Goal: Task Accomplishment & Management: Complete application form

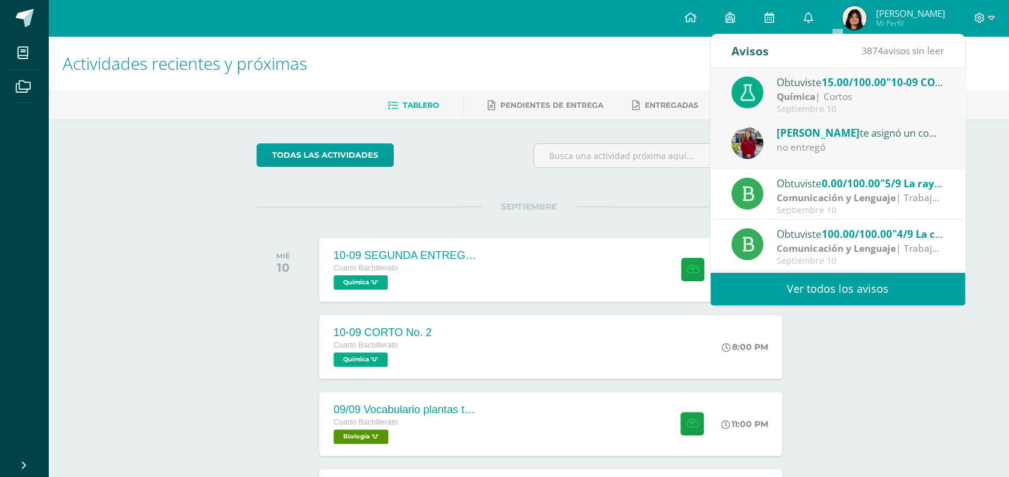
click at [891, 176] on span ""5/9 La raya y el guion"" at bounding box center [936, 183] width 115 height 14
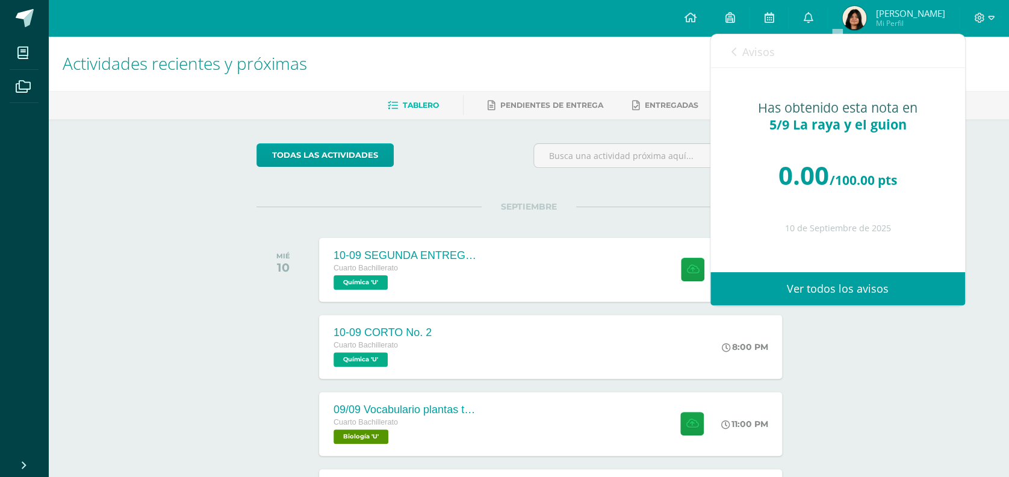
click at [752, 53] on span "Avisos" at bounding box center [758, 52] width 33 height 14
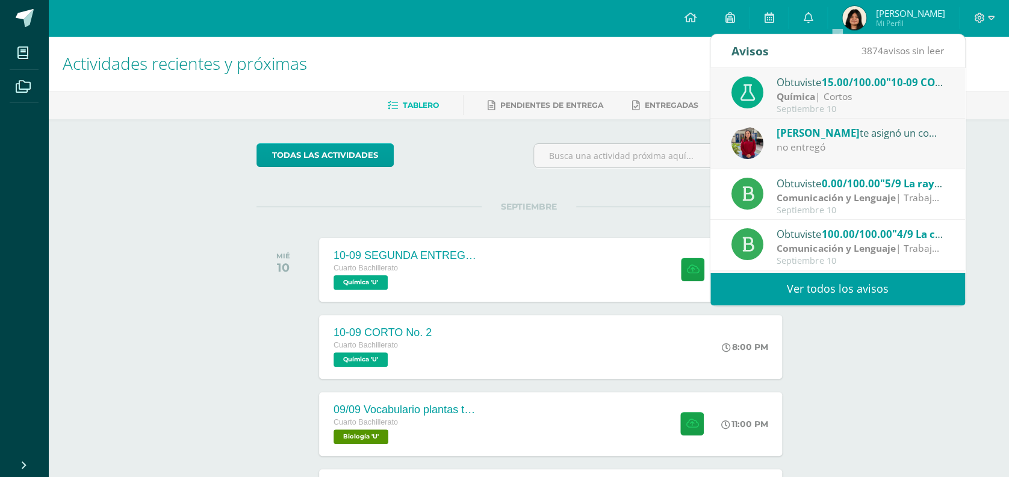
click at [917, 288] on link "Ver todos los avisos" at bounding box center [837, 288] width 255 height 33
click at [896, 26] on span "Mi Perfil" at bounding box center [909, 23] width 69 height 10
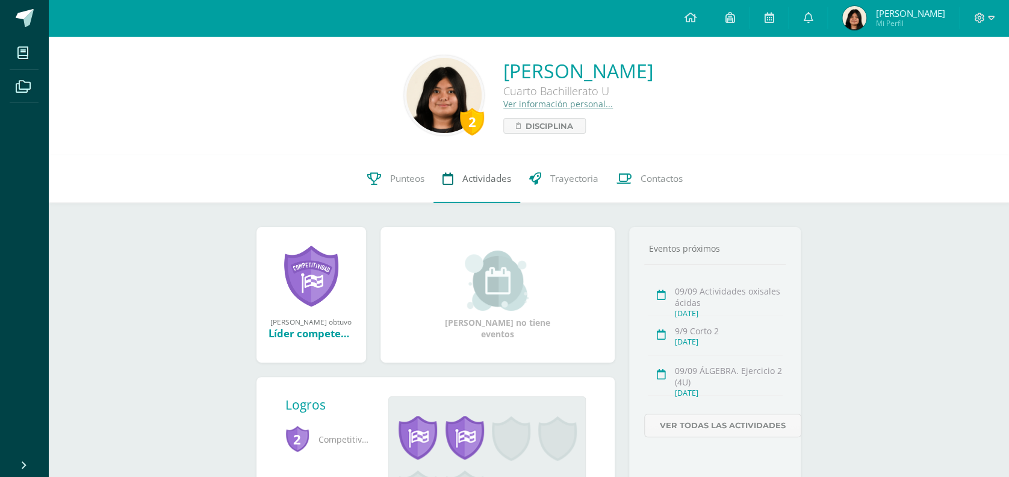
click at [443, 200] on link "Actividades" at bounding box center [476, 179] width 87 height 48
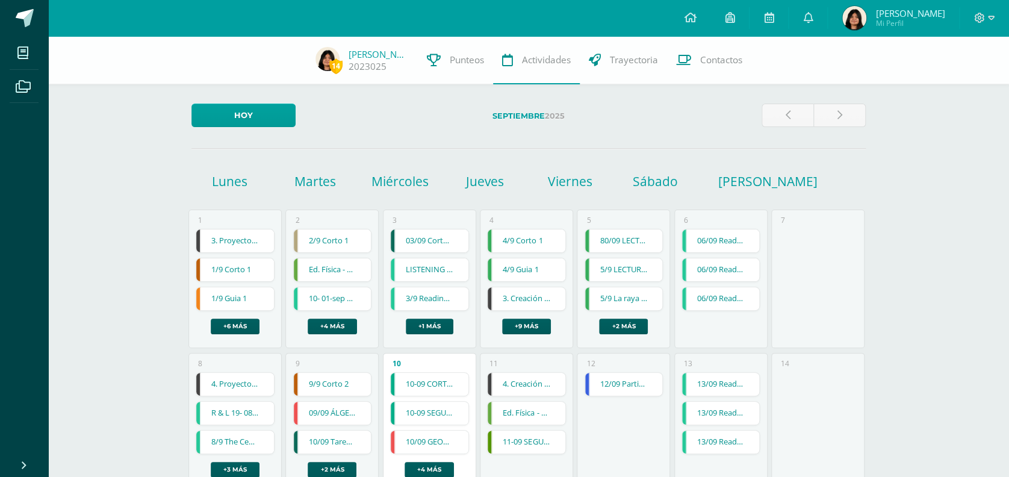
scroll to position [14, 0]
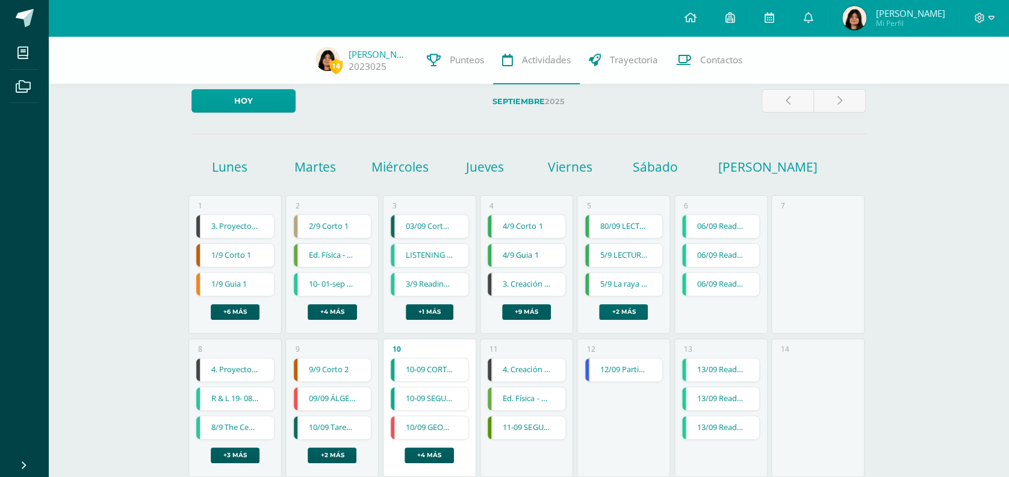
click at [613, 313] on link "+2 más" at bounding box center [623, 312] width 49 height 16
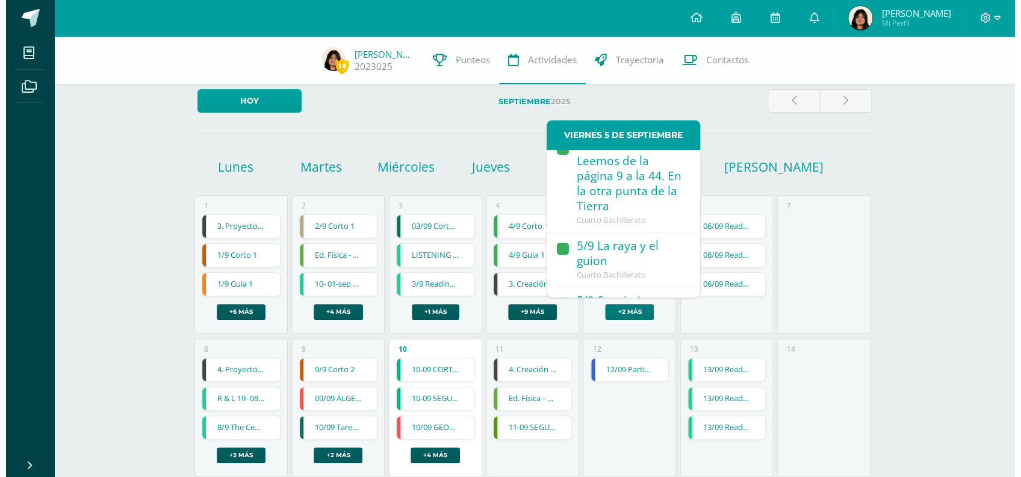
scroll to position [144, 0]
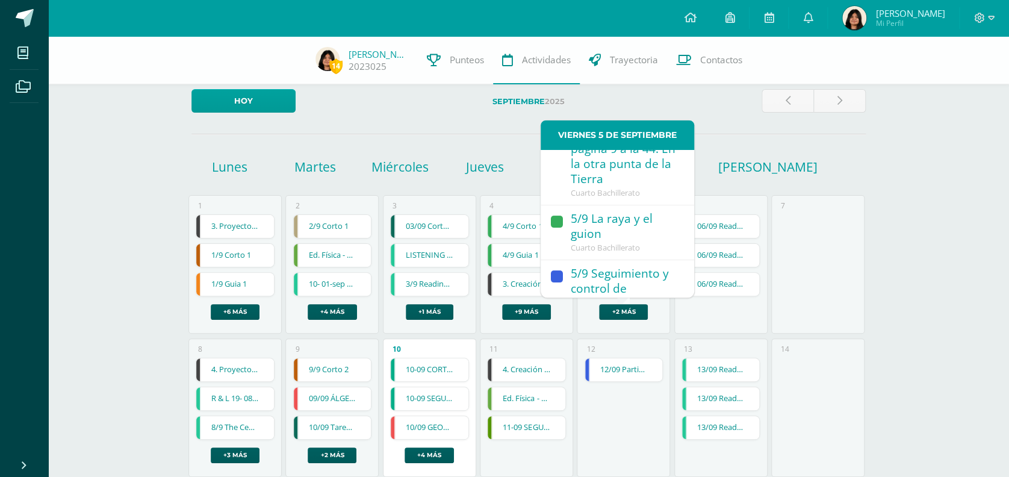
click at [622, 233] on div "5/9 La raya y el guion" at bounding box center [626, 226] width 111 height 31
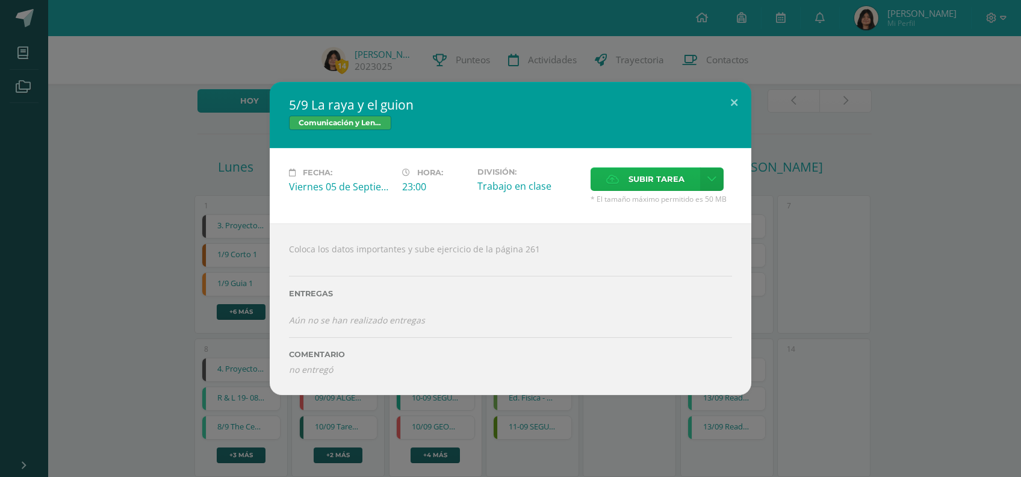
click at [668, 188] on span "Subir tarea" at bounding box center [656, 179] width 56 height 22
click at [0, 0] on input "Subir tarea" at bounding box center [0, 0] width 0 height 0
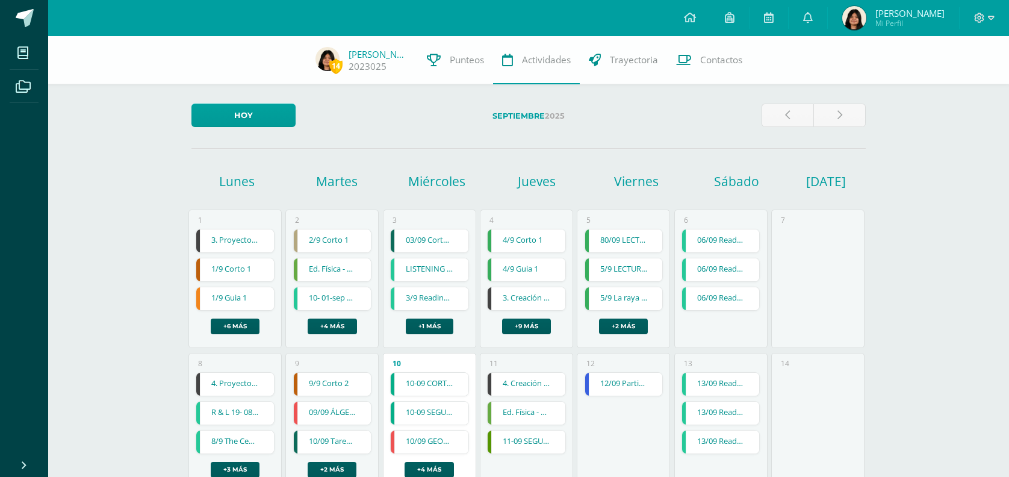
scroll to position [14, 0]
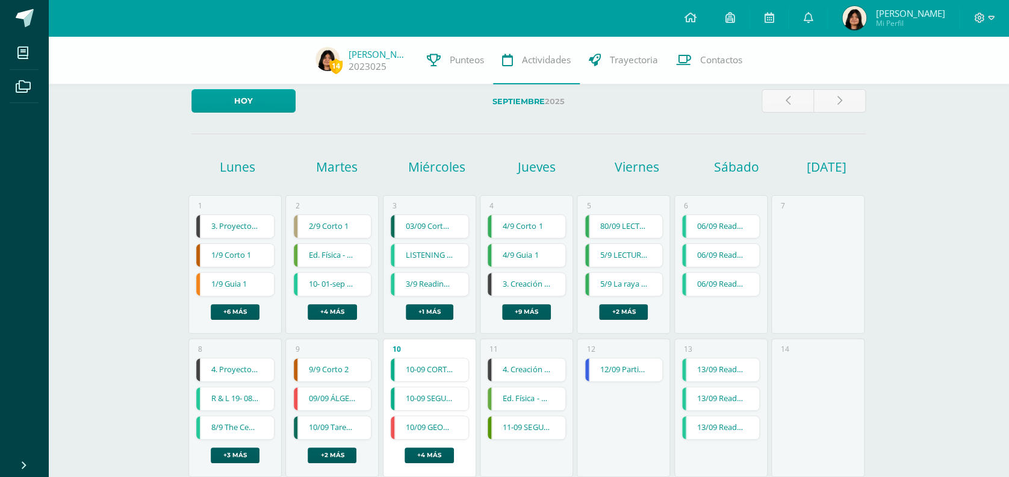
click at [621, 323] on div "5 80/09 LECTURA - Leemos de la página 45 a la 106. En la otra punta de la Tierr…" at bounding box center [623, 264] width 93 height 138
click at [621, 320] on div "5 80/09 LECTURA - Leemos de la página 45 a la 106. En la otra punta de la Tierr…" at bounding box center [623, 264] width 93 height 138
click at [618, 274] on link "5/9 La raya y el guion" at bounding box center [624, 284] width 78 height 23
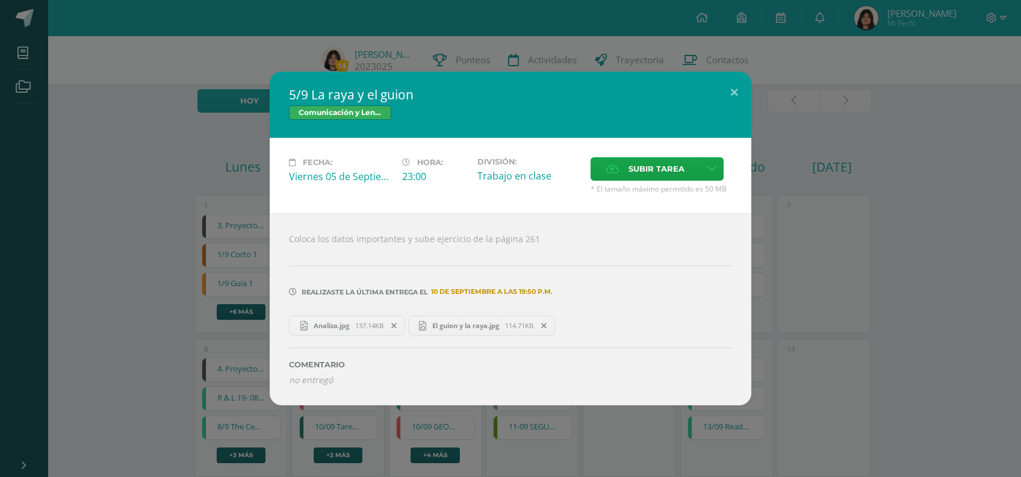
click at [915, 314] on div "5/9 La raya y el guion Comunicación y Lenguaje Fecha: Viernes 05 de Septiembre …" at bounding box center [510, 238] width 1011 height 333
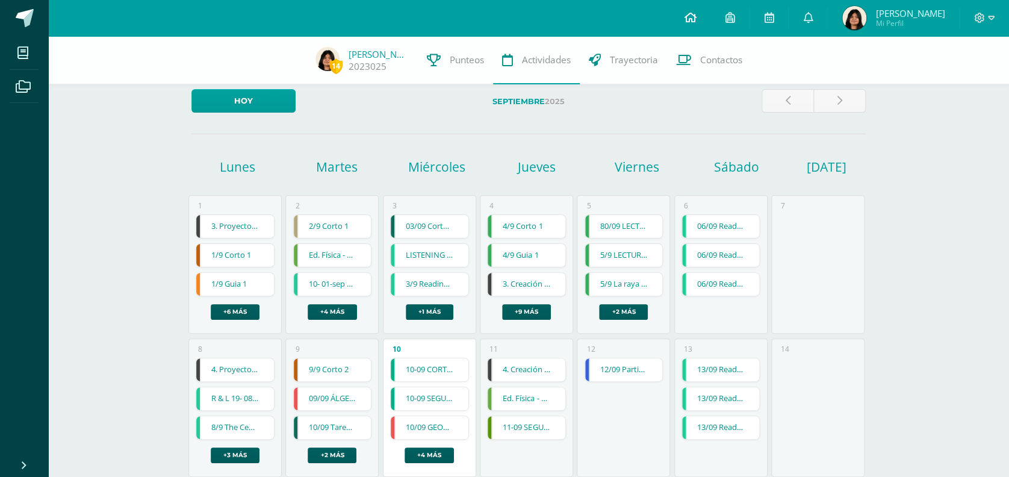
click at [710, 22] on link at bounding box center [689, 18] width 41 height 36
click at [696, 22] on icon at bounding box center [690, 17] width 12 height 11
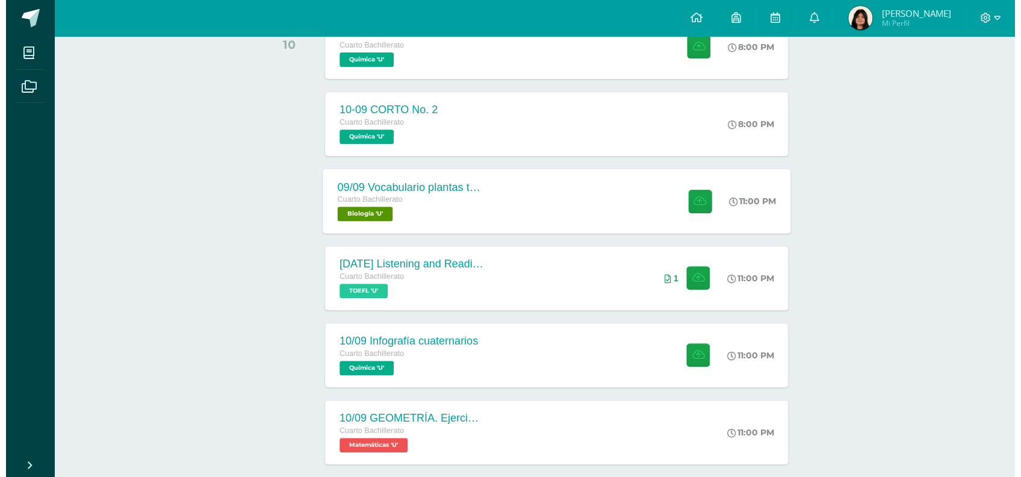
scroll to position [285, 0]
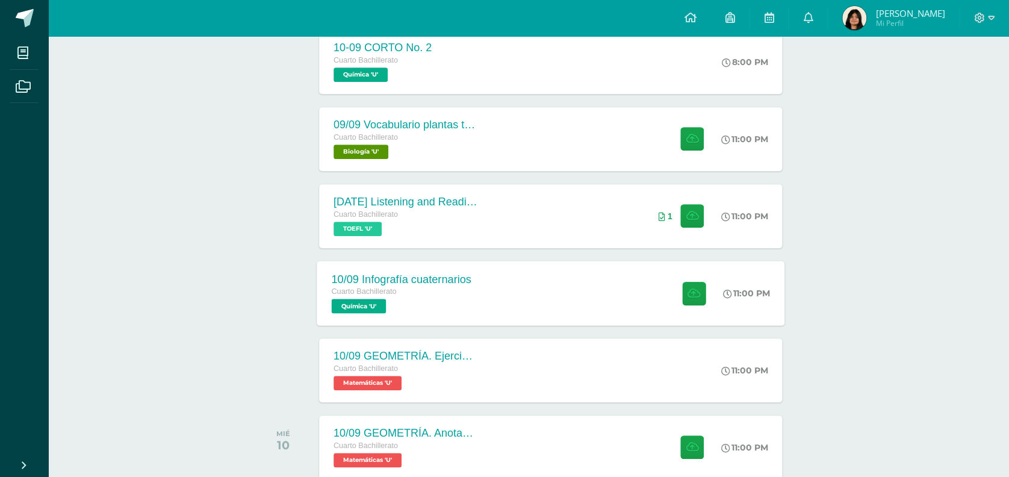
click at [641, 308] on div "10/09 Infografía cuaternarios Cuarto Bachillerato Química 'U' 11:00 PM [DATE] I…" at bounding box center [551, 293] width 468 height 64
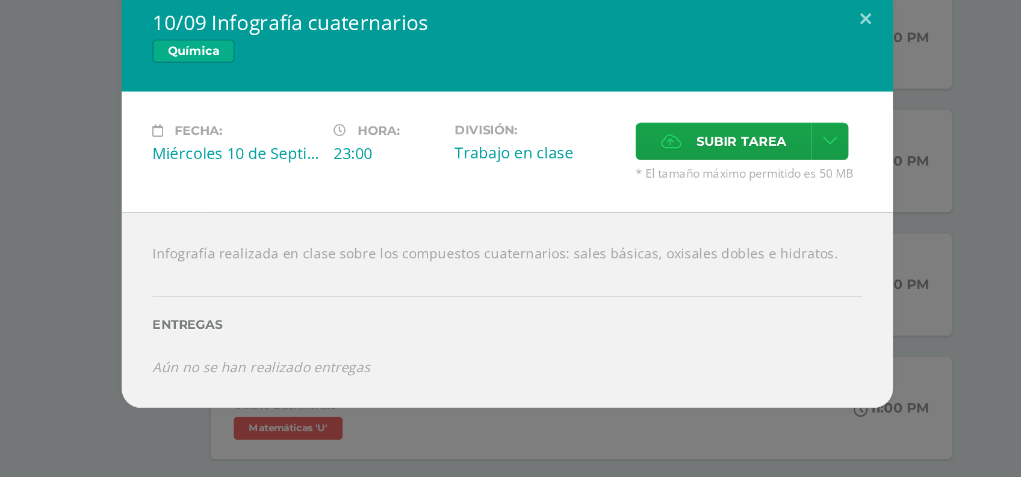
click at [812, 262] on div "10/09 Infografía cuaternarios Química Fecha: Miércoles 10 de Septiembre Hora: 2…" at bounding box center [510, 238] width 1011 height 263
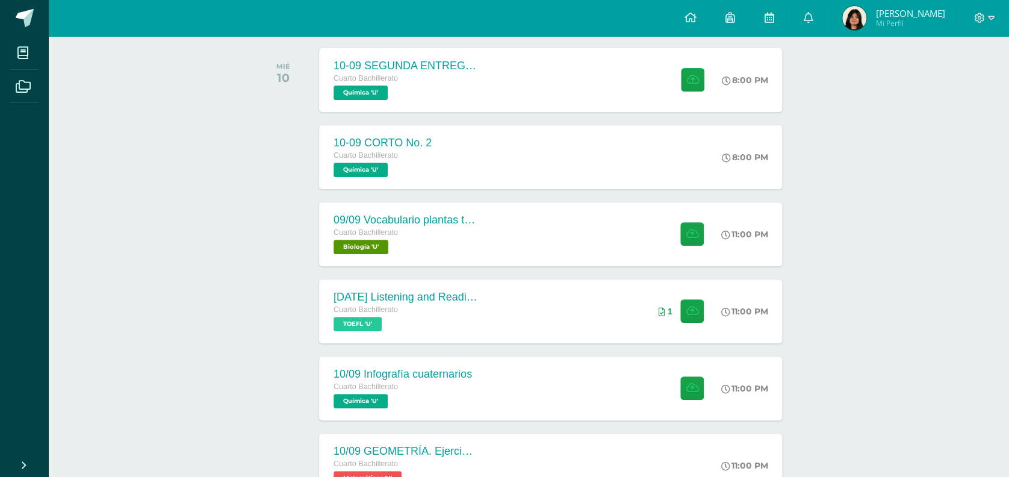
scroll to position [187, 0]
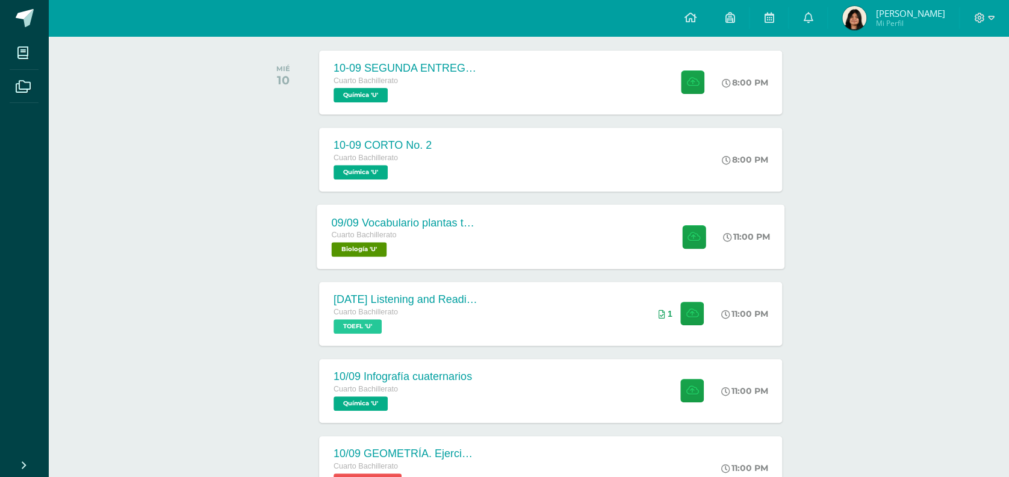
click at [582, 261] on div "09/09 Vocabulario plantas terrestres Cuarto Bachillerato Biología 'U' 11:00 PM …" at bounding box center [551, 236] width 468 height 64
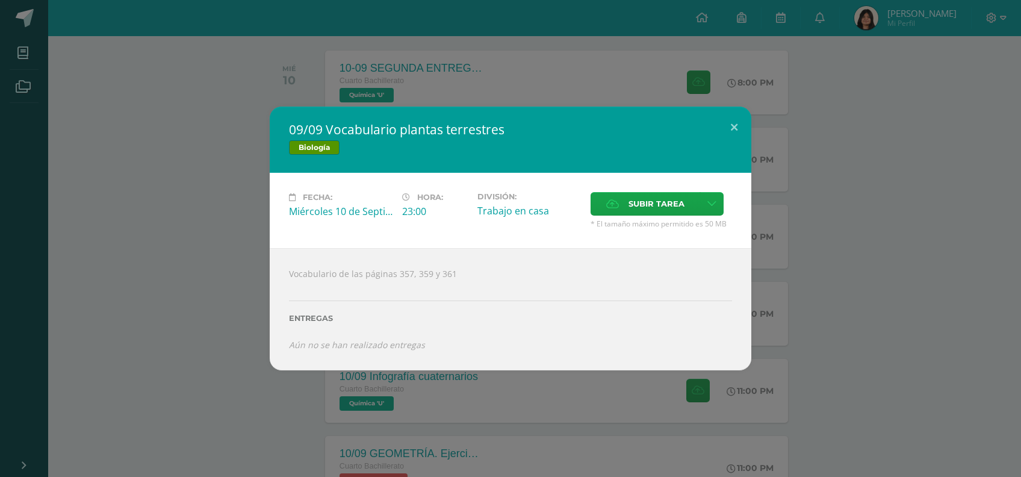
click at [964, 382] on div "09/09 Vocabulario plantas terrestres Biología Fecha: Miércoles 10 de Septiembre…" at bounding box center [510, 238] width 1021 height 477
